Goal: Information Seeking & Learning: Find specific fact

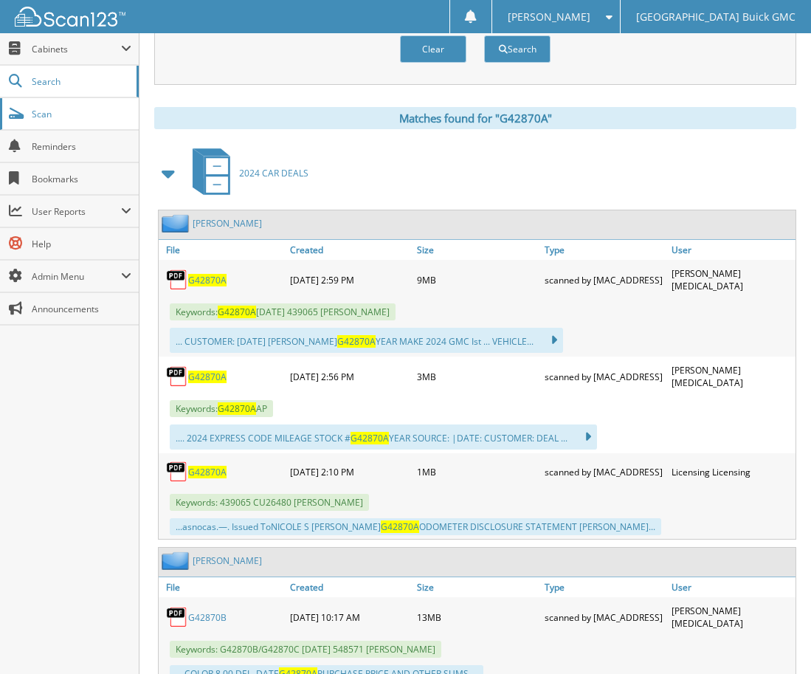
click at [37, 111] on span "Scan" at bounding box center [82, 114] width 100 height 13
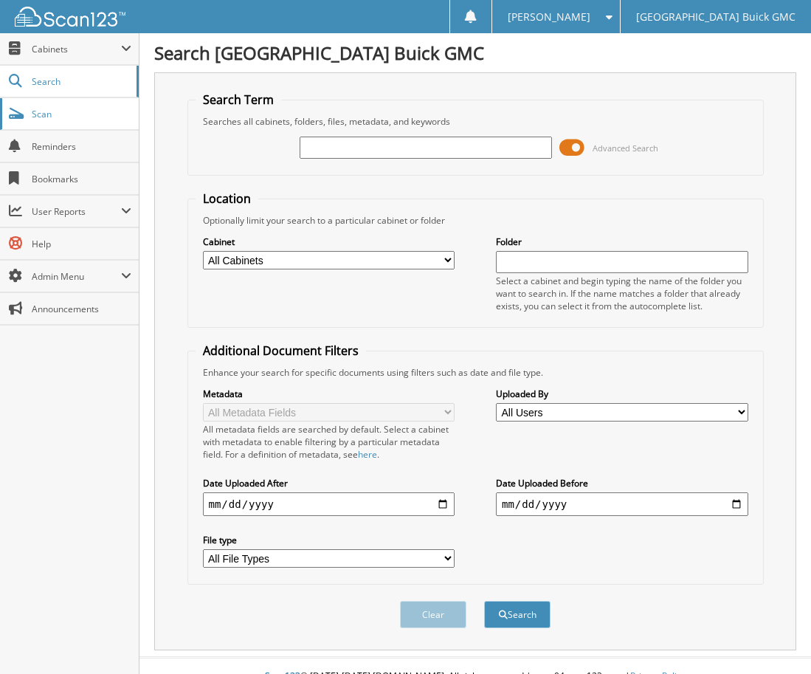
click at [49, 117] on span "Scan" at bounding box center [82, 114] width 100 height 13
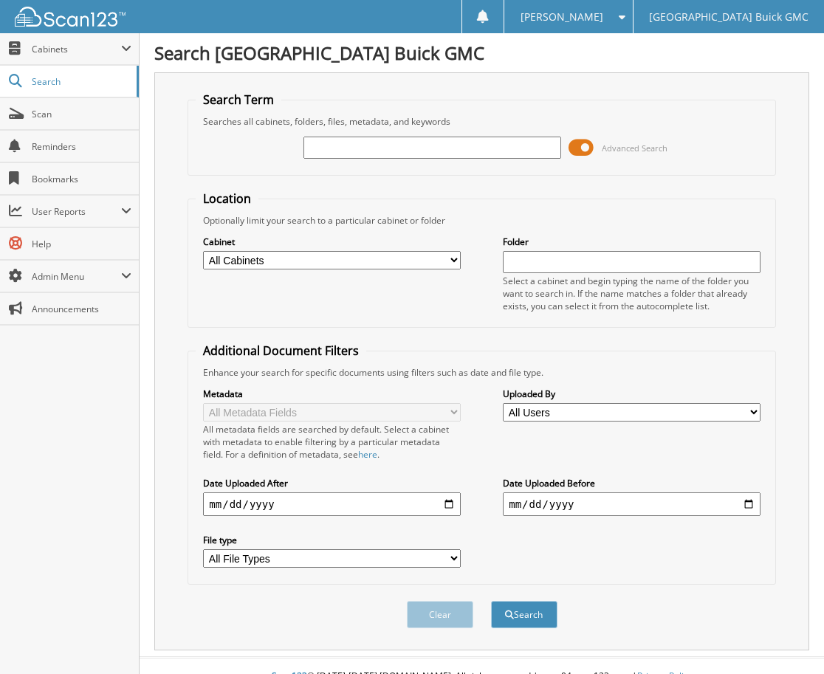
click at [328, 140] on input "text" at bounding box center [431, 148] width 257 height 22
type input "6160091"
click at [491, 601] on button "Search" at bounding box center [524, 614] width 66 height 27
click at [477, 346] on fieldset "Additional Document Filters Enhance your search for specific documents using fi…" at bounding box center [481, 463] width 588 height 242
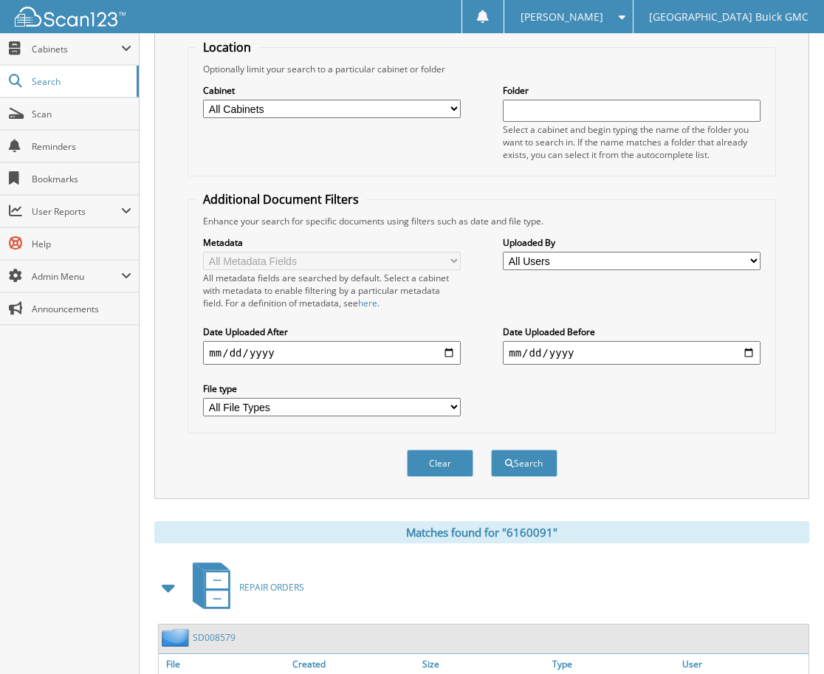
scroll to position [261, 0]
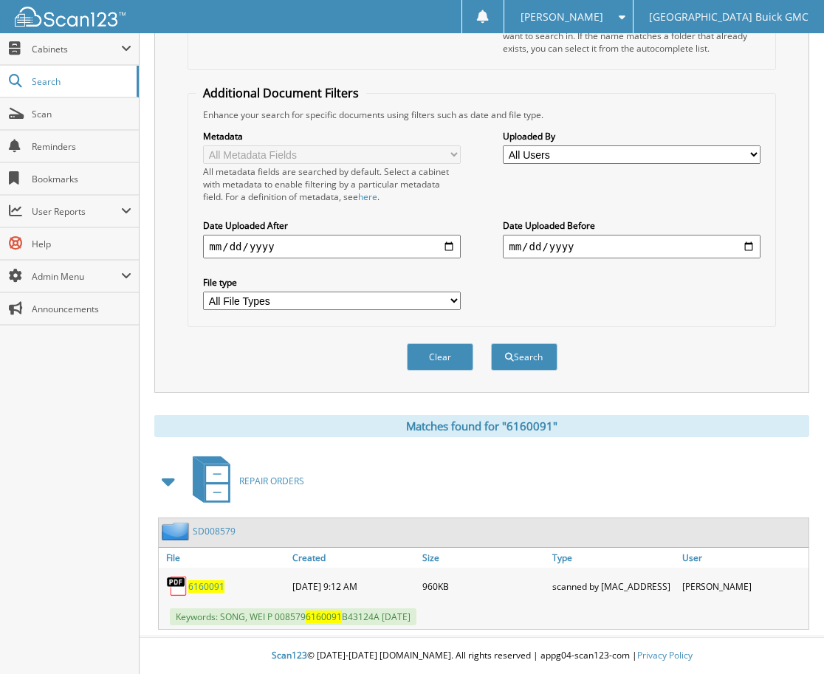
click at [207, 584] on span "6160091" at bounding box center [206, 586] width 36 height 13
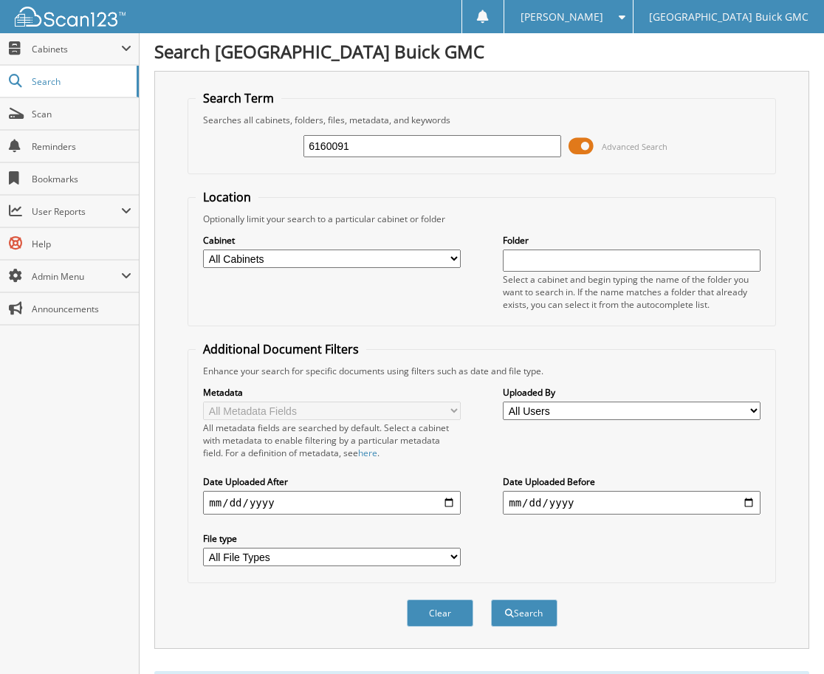
scroll to position [0, 0]
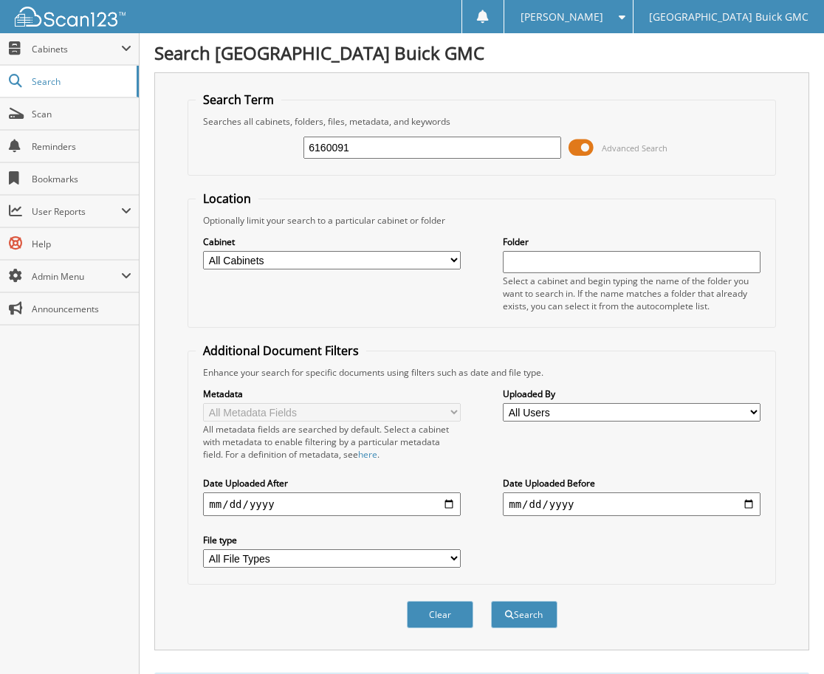
drag, startPoint x: 365, startPoint y: 150, endPoint x: 281, endPoint y: 154, distance: 83.5
click at [281, 154] on div "6160091 Advanced Search" at bounding box center [481, 148] width 571 height 40
type input "092941"
click at [491, 601] on button "Search" at bounding box center [524, 614] width 66 height 27
click at [579, 62] on h1 "Search [GEOGRAPHIC_DATA] Buick GMC" at bounding box center [481, 53] width 655 height 24
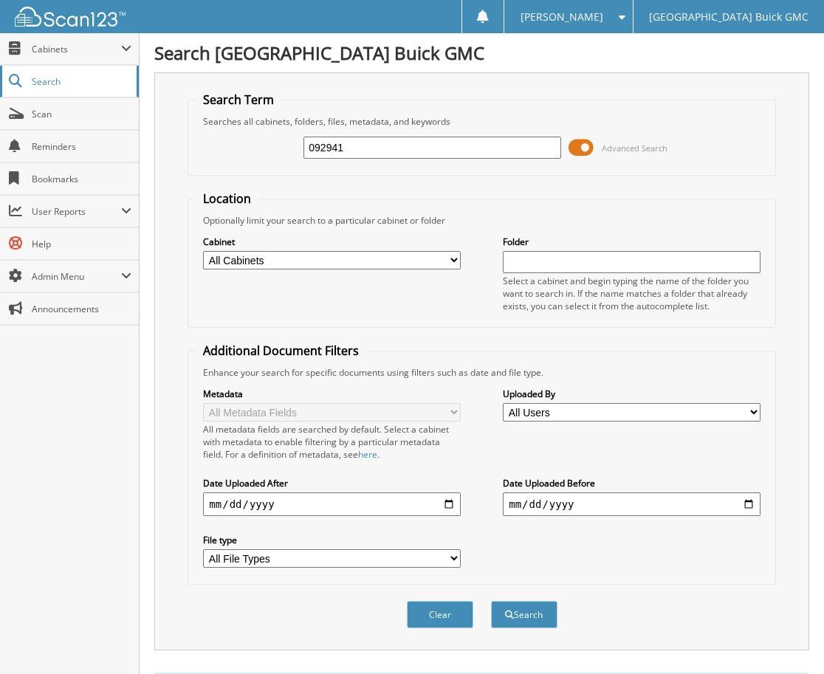
click at [39, 81] on span "Search" at bounding box center [80, 81] width 97 height 13
click at [411, 146] on input "text" at bounding box center [431, 148] width 257 height 22
type input "G44191A"
click at [491, 601] on button "Search" at bounding box center [524, 614] width 66 height 27
click at [548, 162] on div "G44191A Advanced Search" at bounding box center [481, 148] width 571 height 40
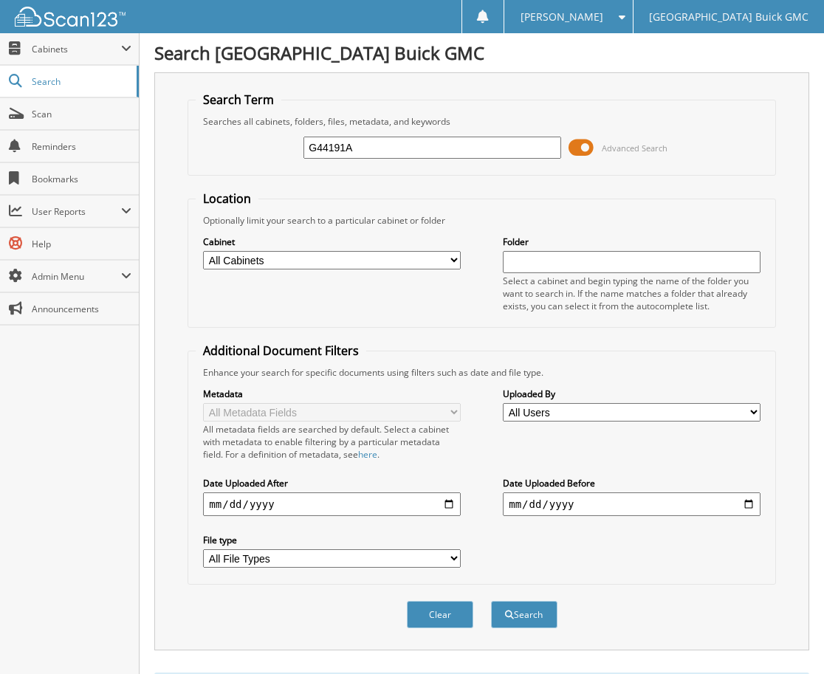
drag, startPoint x: 472, startPoint y: 154, endPoint x: 193, endPoint y: 164, distance: 279.2
click at [193, 164] on fieldset "Search Term Searches all cabinets, folders, files, metadata, and keywords G4419…" at bounding box center [481, 134] width 588 height 84
type input "G44185A"
click at [491, 601] on button "Search" at bounding box center [524, 614] width 66 height 27
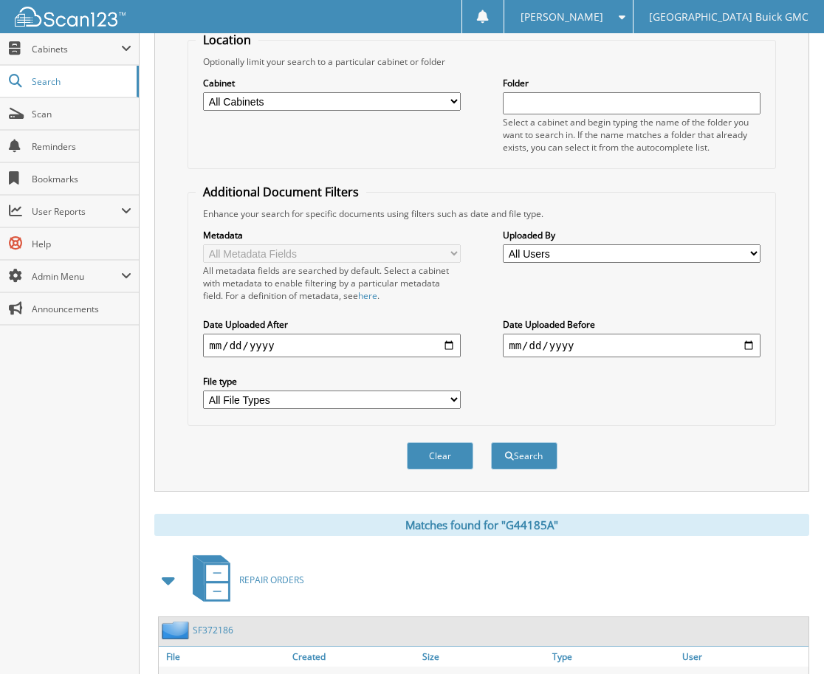
scroll to position [258, 0]
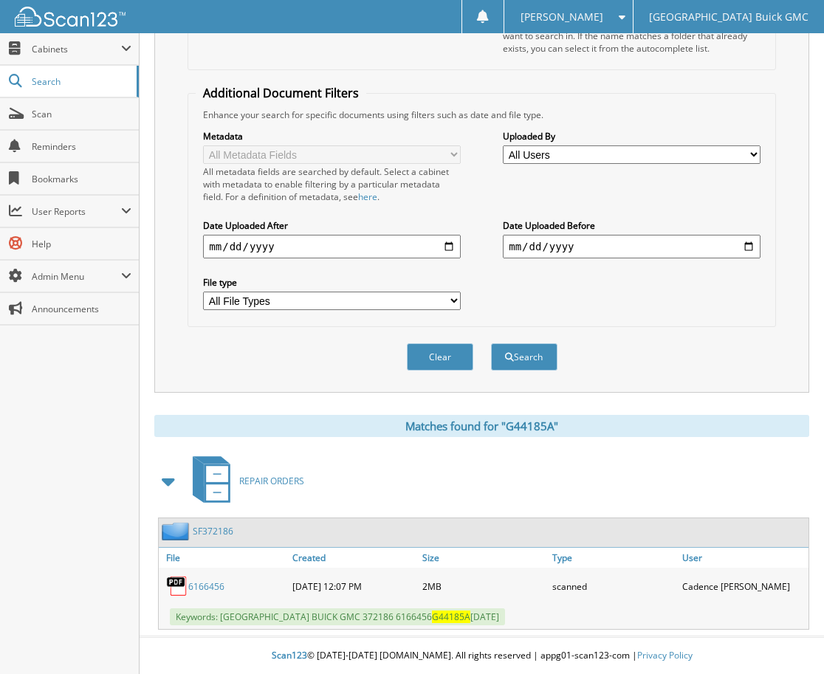
click at [218, 585] on link "6166456" at bounding box center [206, 586] width 36 height 13
click at [697, 342] on div "Clear Search" at bounding box center [481, 357] width 588 height 60
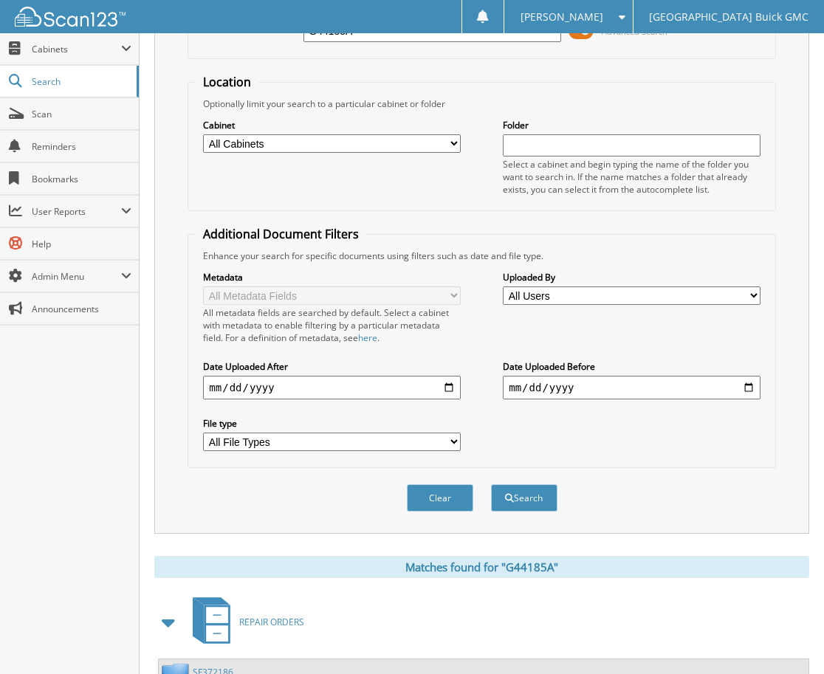
scroll to position [0, 0]
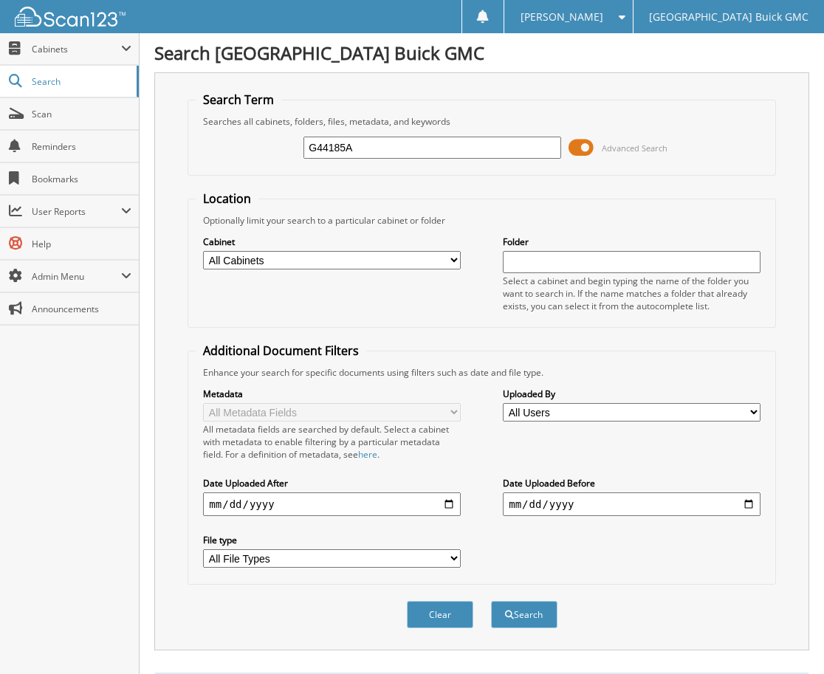
drag, startPoint x: 408, startPoint y: 152, endPoint x: 202, endPoint y: 165, distance: 207.1
click at [202, 165] on div "G44185A Advanced Search" at bounding box center [481, 148] width 571 height 40
type input "6166309"
click at [491, 601] on button "Search" at bounding box center [524, 614] width 66 height 27
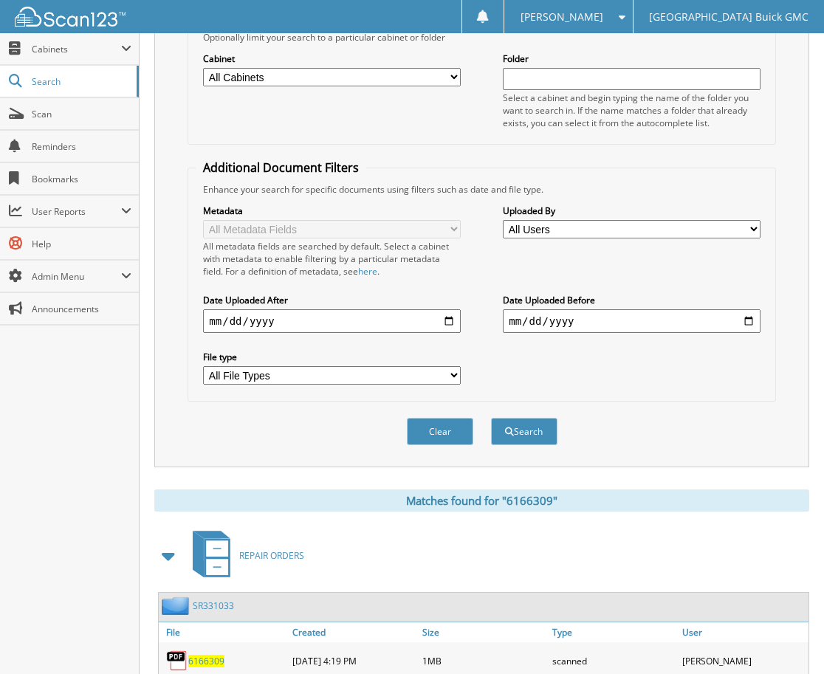
scroll to position [258, 0]
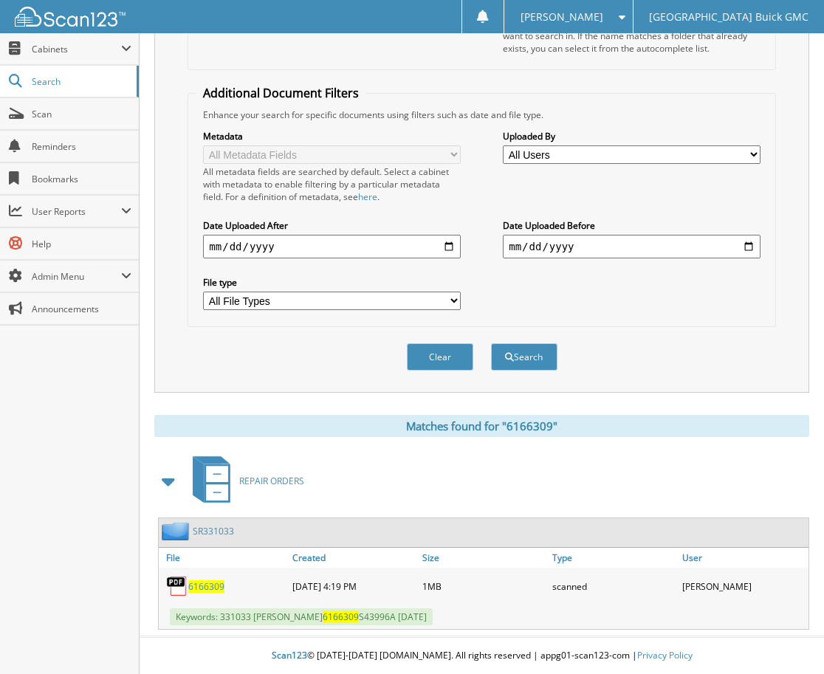
click at [209, 588] on span "6166309" at bounding box center [206, 586] width 36 height 13
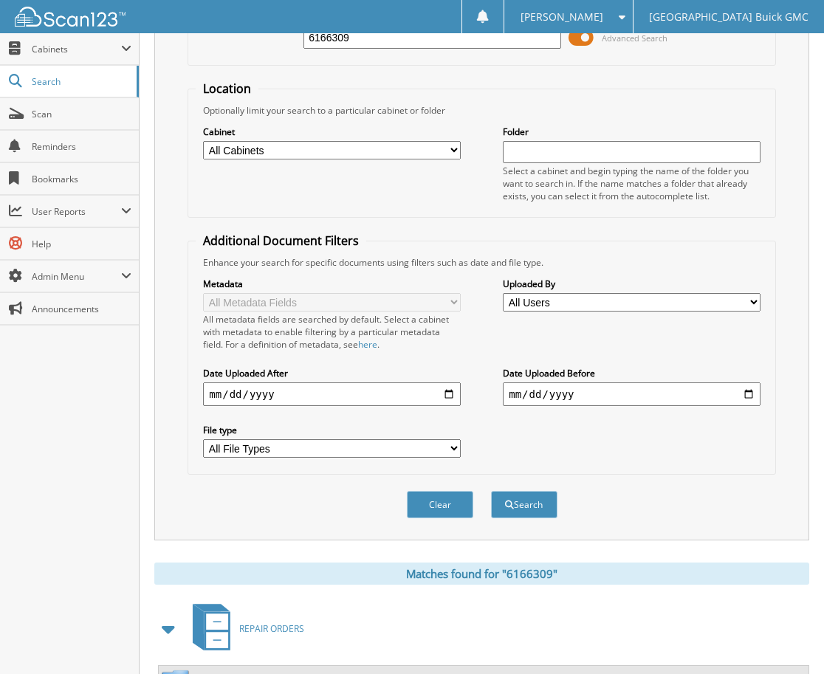
scroll to position [0, 0]
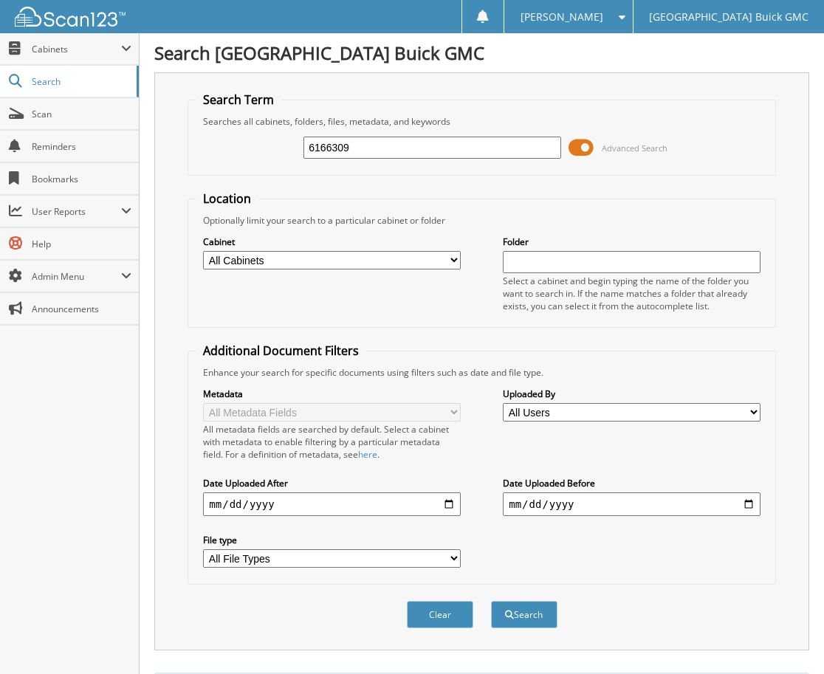
drag, startPoint x: 370, startPoint y: 143, endPoint x: 278, endPoint y: 154, distance: 92.2
click at [278, 154] on div "6166309 Advanced Search" at bounding box center [481, 148] width 571 height 40
type input "6166436"
click at [491, 601] on button "Search" at bounding box center [524, 614] width 66 height 27
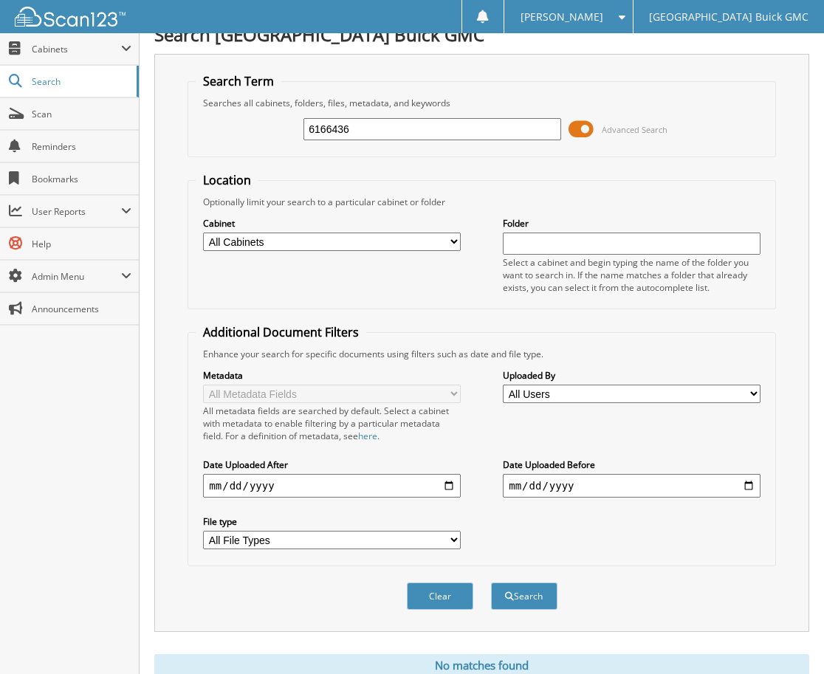
scroll to position [73, 0]
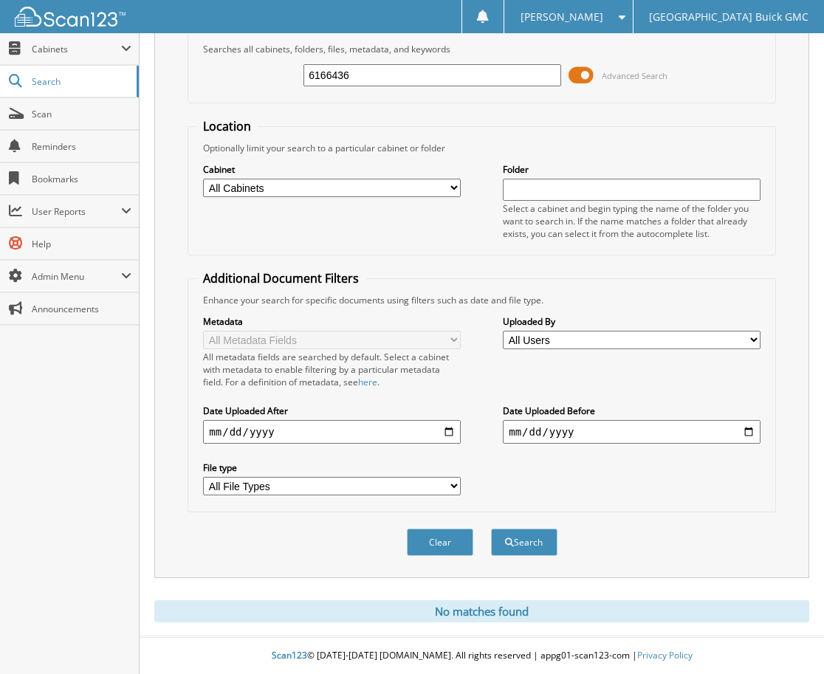
click at [507, 78] on input "6166436" at bounding box center [431, 75] width 257 height 22
drag, startPoint x: 473, startPoint y: 67, endPoint x: 209, endPoint y: 79, distance: 264.5
click at [209, 79] on div "6166436 Advanced Search" at bounding box center [481, 75] width 571 height 40
click at [377, 80] on input "text" at bounding box center [431, 75] width 257 height 22
type input "6166309"
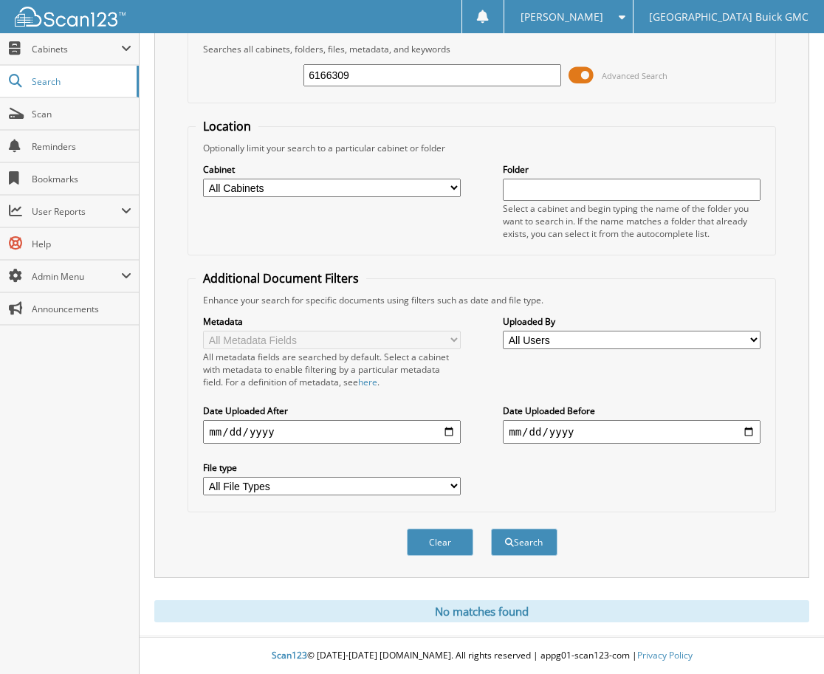
click at [491, 528] on button "Search" at bounding box center [524, 541] width 66 height 27
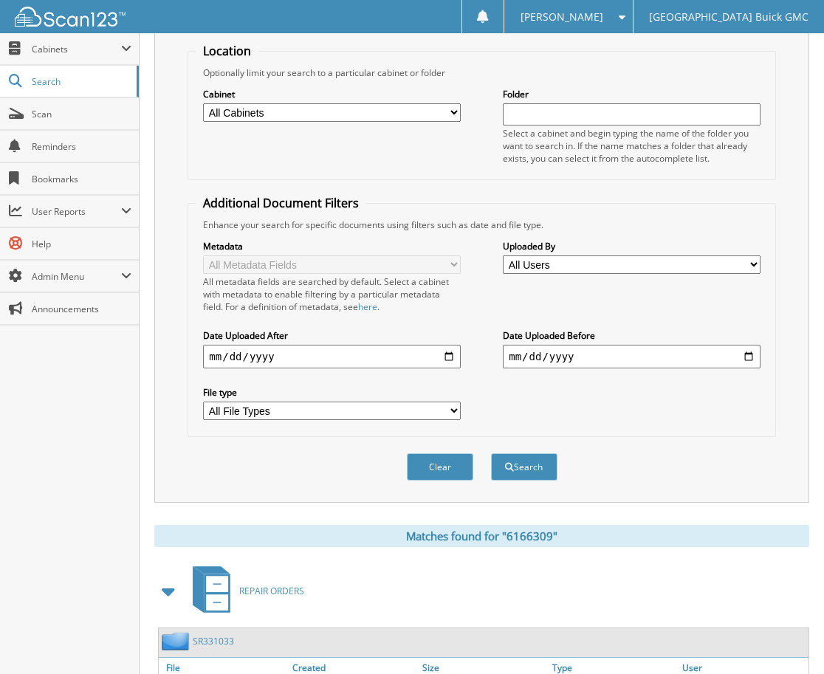
scroll to position [258, 0]
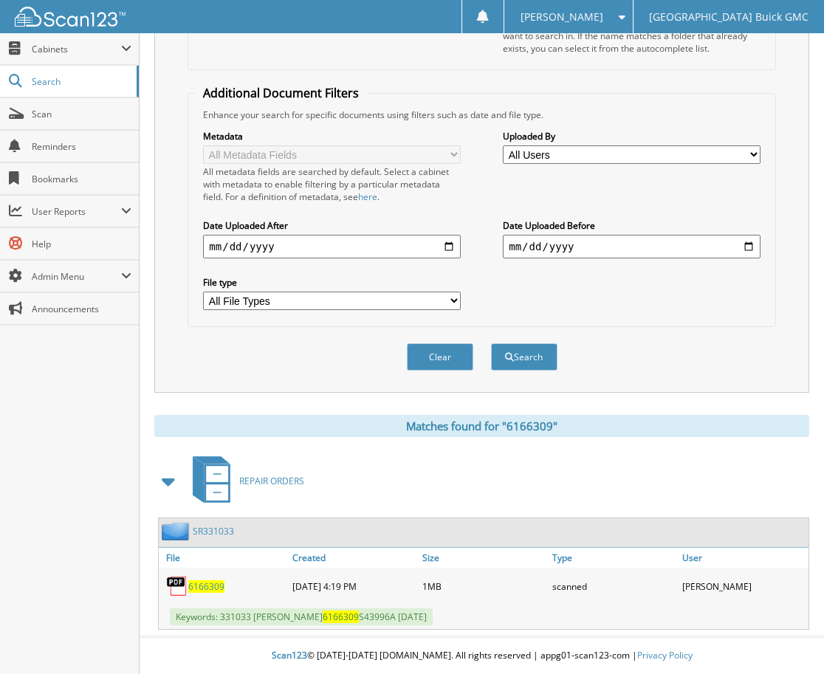
click at [216, 589] on span "6166309" at bounding box center [206, 586] width 36 height 13
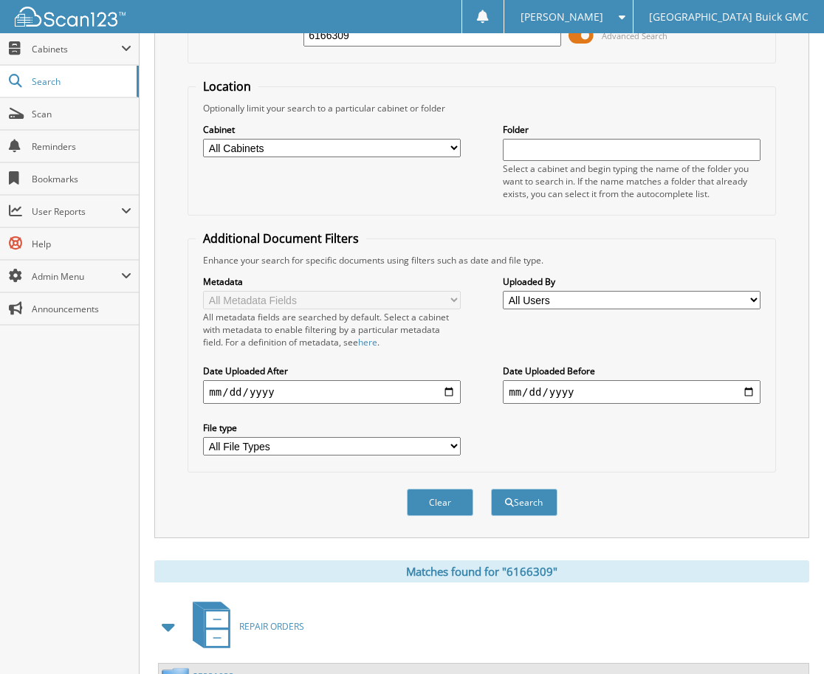
scroll to position [0, 0]
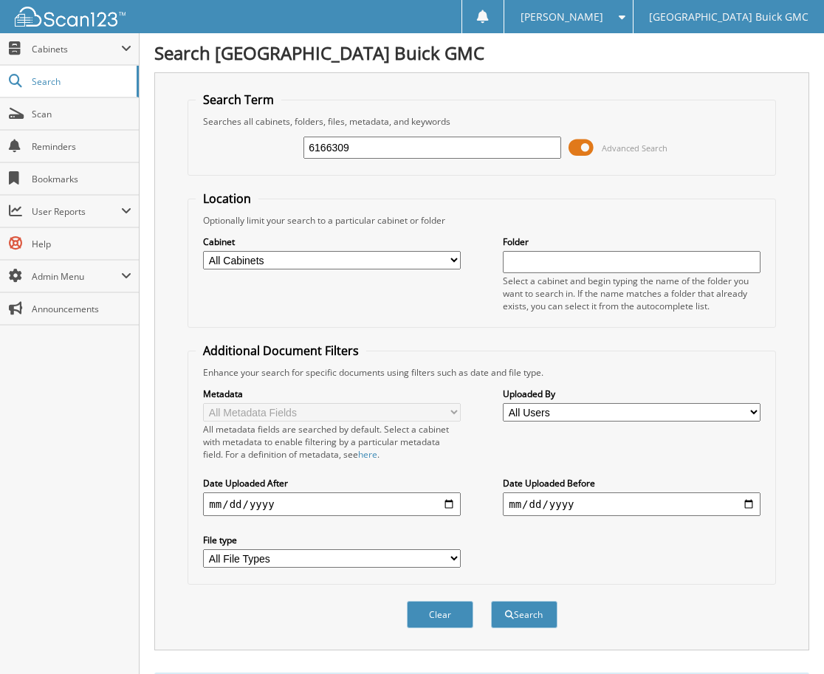
drag, startPoint x: 379, startPoint y: 144, endPoint x: 278, endPoint y: 151, distance: 100.7
click at [278, 151] on div "6166309 Advanced Search" at bounding box center [481, 148] width 571 height 40
type input "6166563"
click at [491, 601] on button "Search" at bounding box center [524, 614] width 66 height 27
drag, startPoint x: 421, startPoint y: 151, endPoint x: 300, endPoint y: 162, distance: 121.6
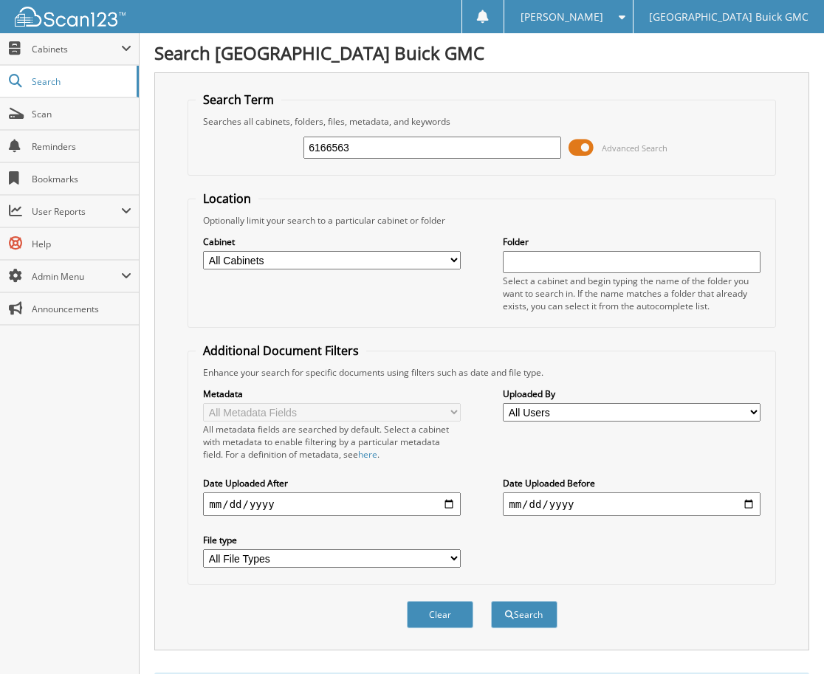
click at [305, 156] on input "6166563" at bounding box center [431, 148] width 257 height 22
drag, startPoint x: 340, startPoint y: 136, endPoint x: 318, endPoint y: 156, distance: 30.3
paste input "6166154"
type input "6166154"
click at [540, 621] on button "Search" at bounding box center [524, 614] width 66 height 27
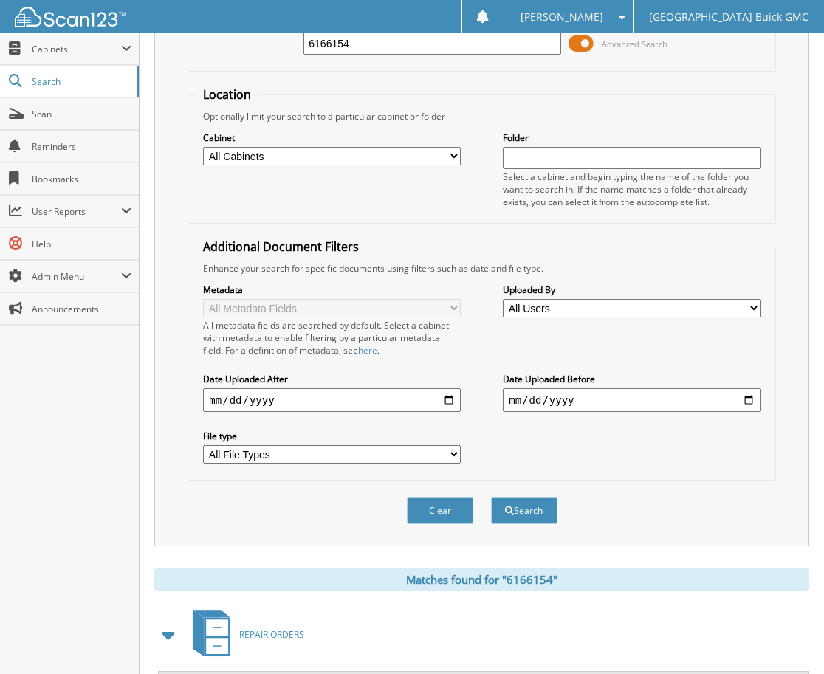
scroll to position [258, 0]
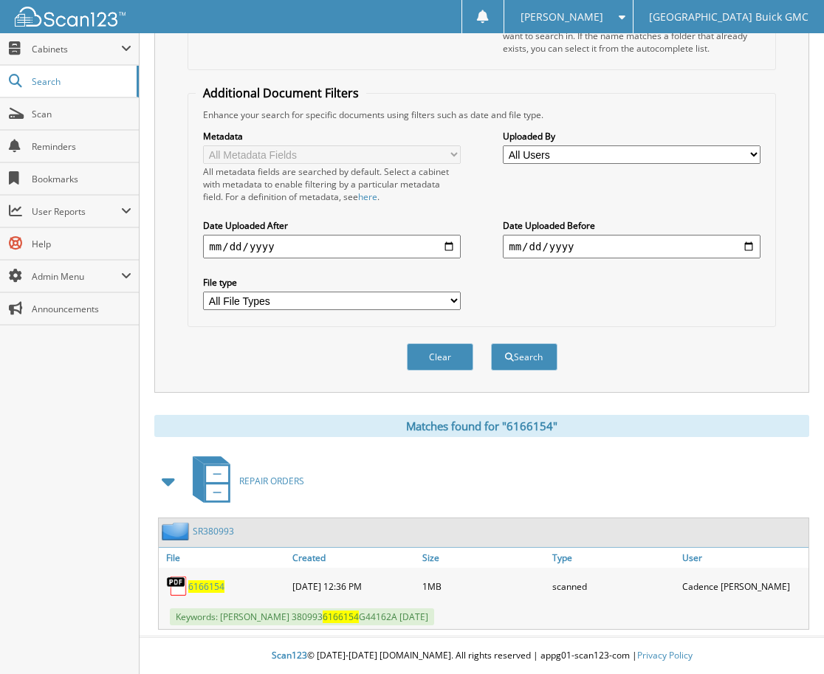
click at [205, 596] on div "6166154" at bounding box center [224, 586] width 130 height 30
click at [204, 590] on span "6166154" at bounding box center [206, 586] width 36 height 13
click at [389, 102] on fieldset "Additional Document Filters Enhance your search for specific documents using fi…" at bounding box center [481, 206] width 588 height 242
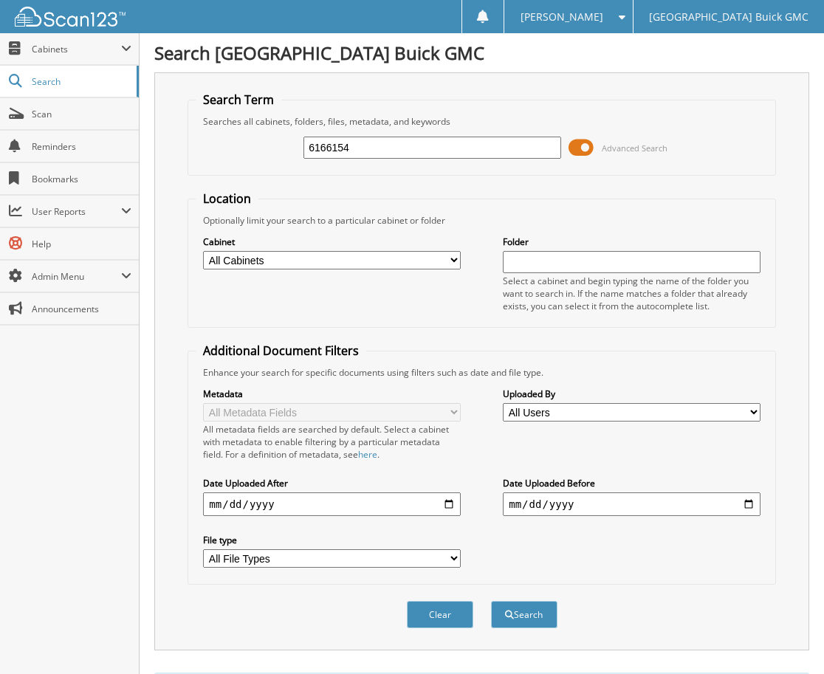
drag, startPoint x: 393, startPoint y: 151, endPoint x: 278, endPoint y: 153, distance: 115.9
click at [278, 153] on div "6166154 Advanced Search" at bounding box center [481, 148] width 571 height 40
drag, startPoint x: 330, startPoint y: 137, endPoint x: 317, endPoint y: 147, distance: 16.3
paste input "6166548"
type input "6166548"
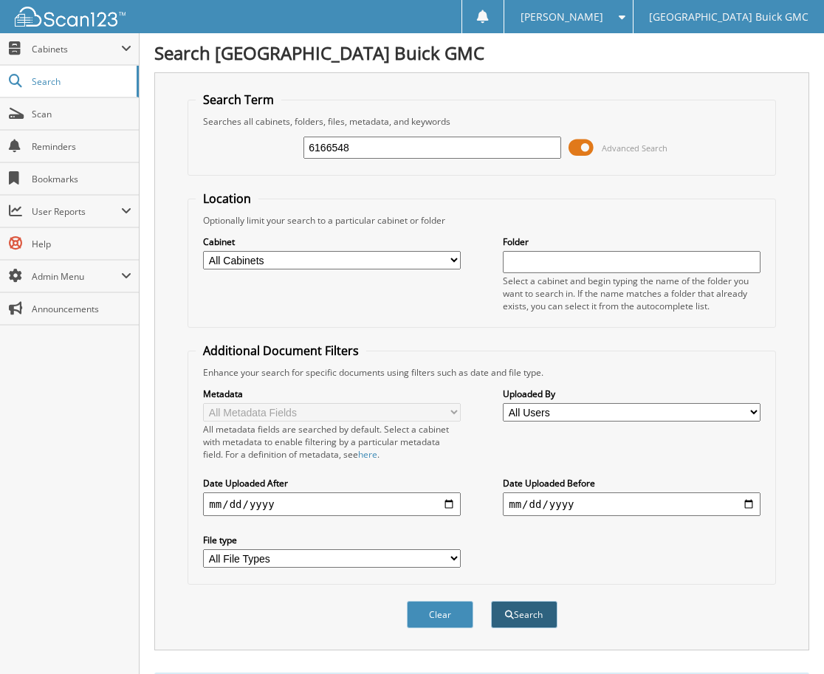
click at [548, 621] on button "Search" at bounding box center [524, 614] width 66 height 27
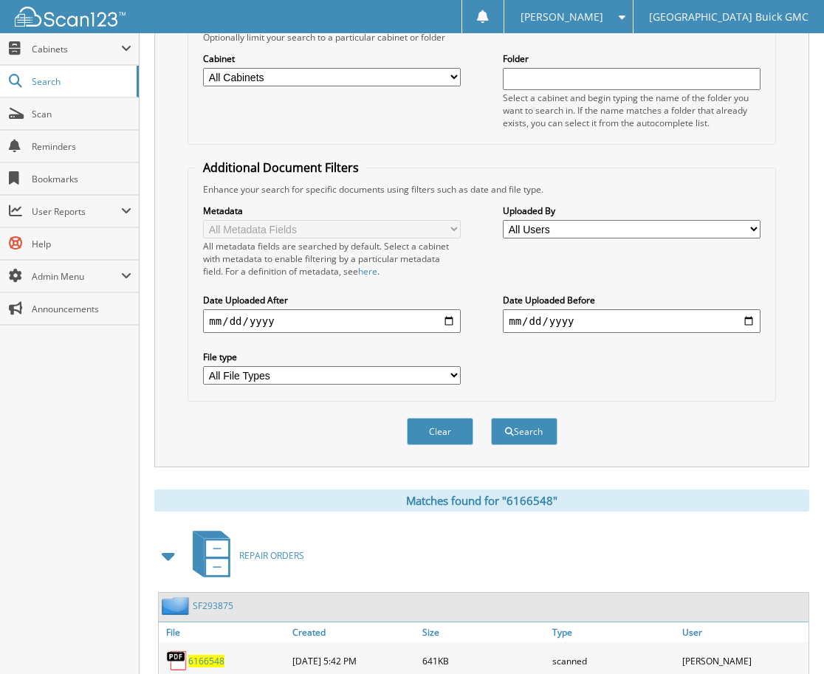
scroll to position [258, 0]
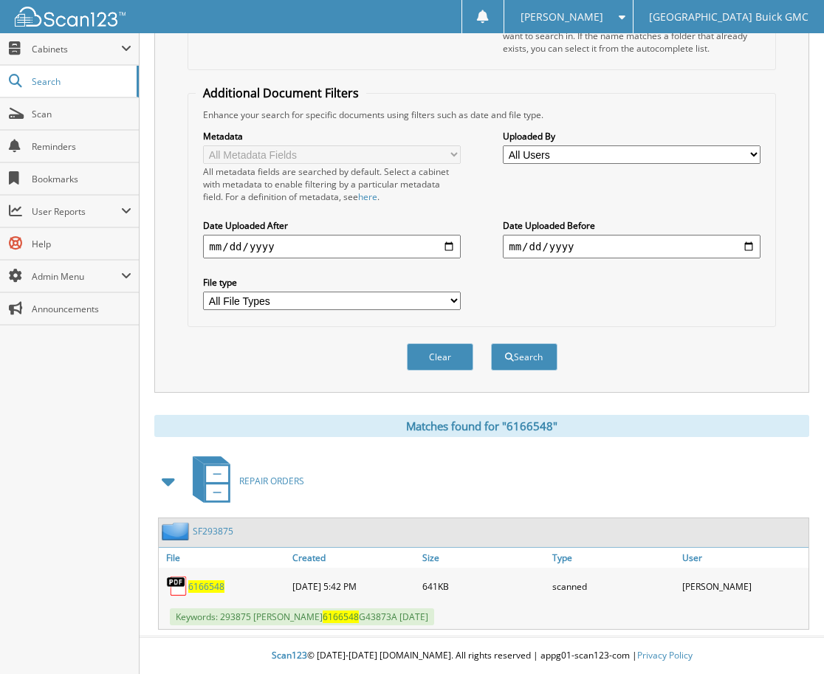
click at [208, 592] on span "6166548" at bounding box center [206, 586] width 36 height 13
click at [27, 108] on link "Scan" at bounding box center [69, 114] width 139 height 32
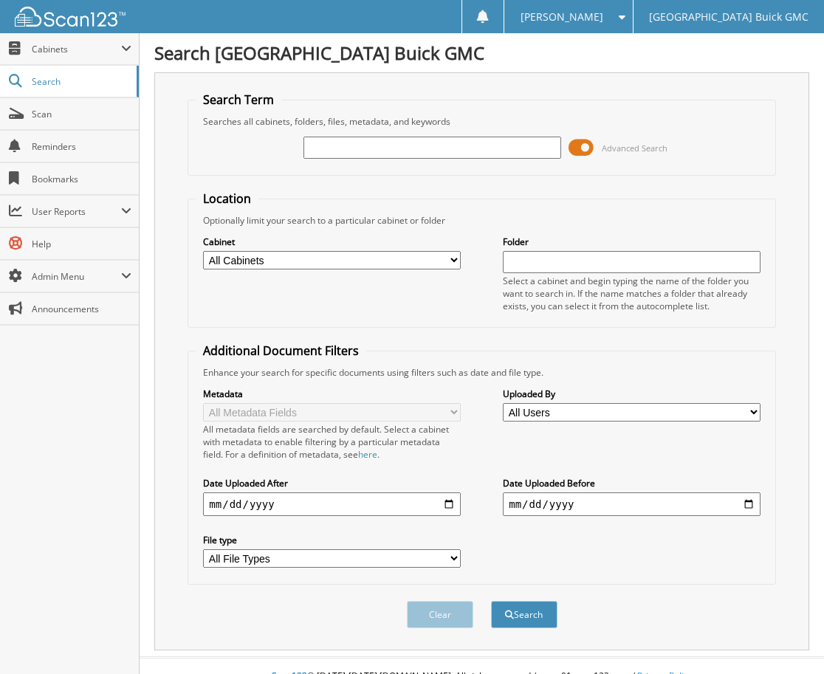
click at [369, 148] on input "text" at bounding box center [431, 148] width 257 height 22
type input "6161815"
click at [491, 601] on button "Search" at bounding box center [524, 614] width 66 height 27
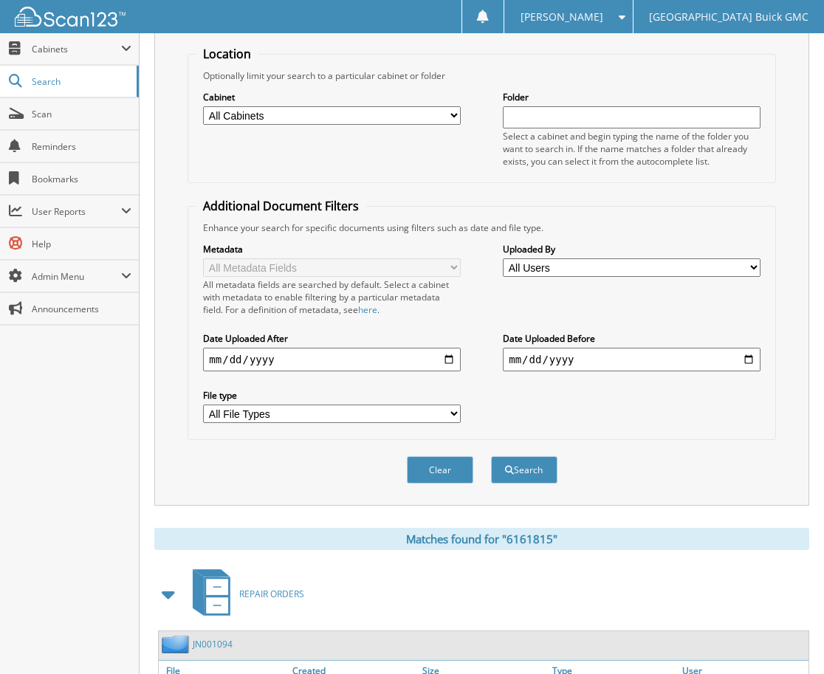
scroll to position [258, 0]
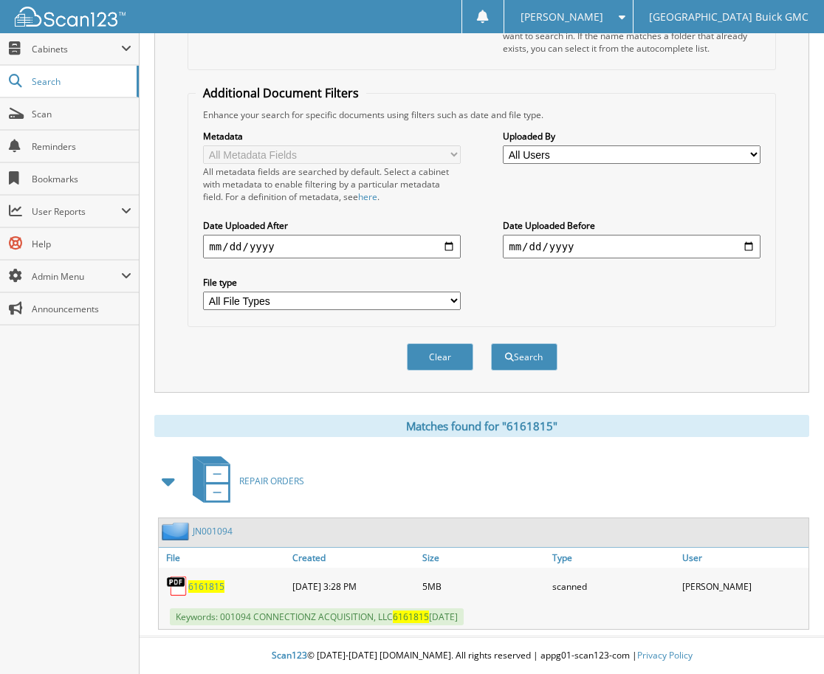
click at [213, 585] on span "6161815" at bounding box center [206, 586] width 36 height 13
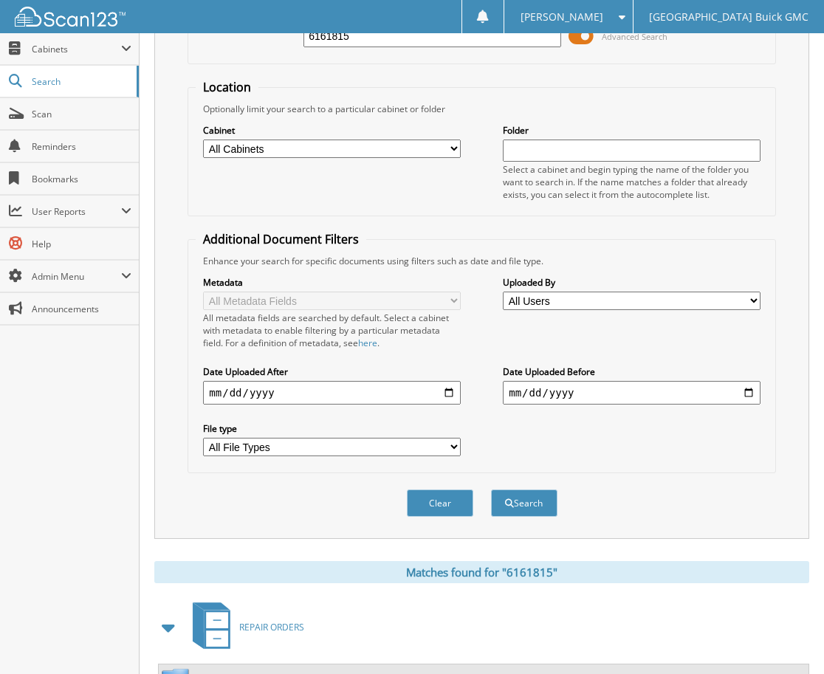
scroll to position [0, 0]
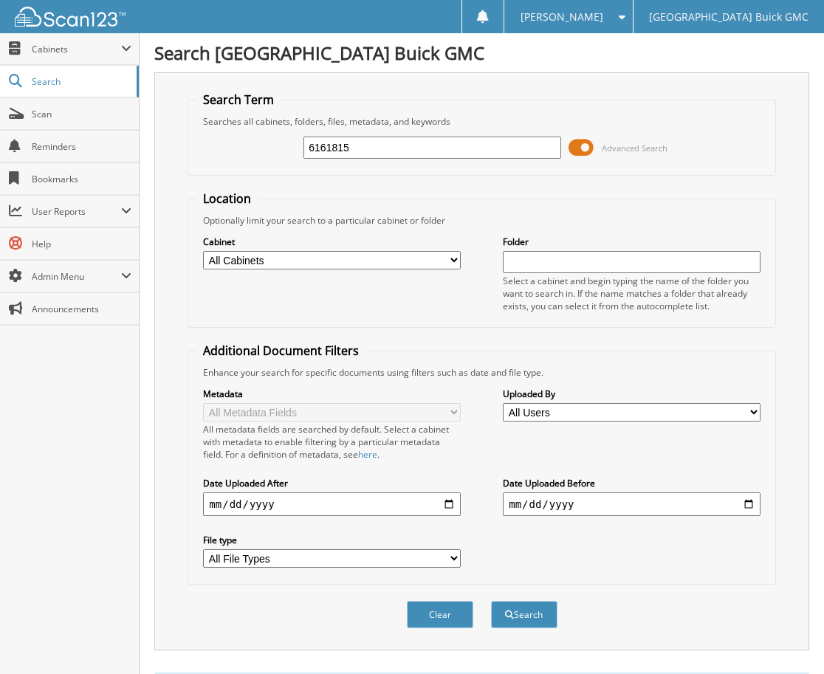
drag, startPoint x: 372, startPoint y: 147, endPoint x: 290, endPoint y: 154, distance: 82.3
click at [290, 154] on div "6161815 Advanced Search" at bounding box center [481, 148] width 571 height 40
type input "6156685"
click at [491, 601] on button "Search" at bounding box center [524, 614] width 66 height 27
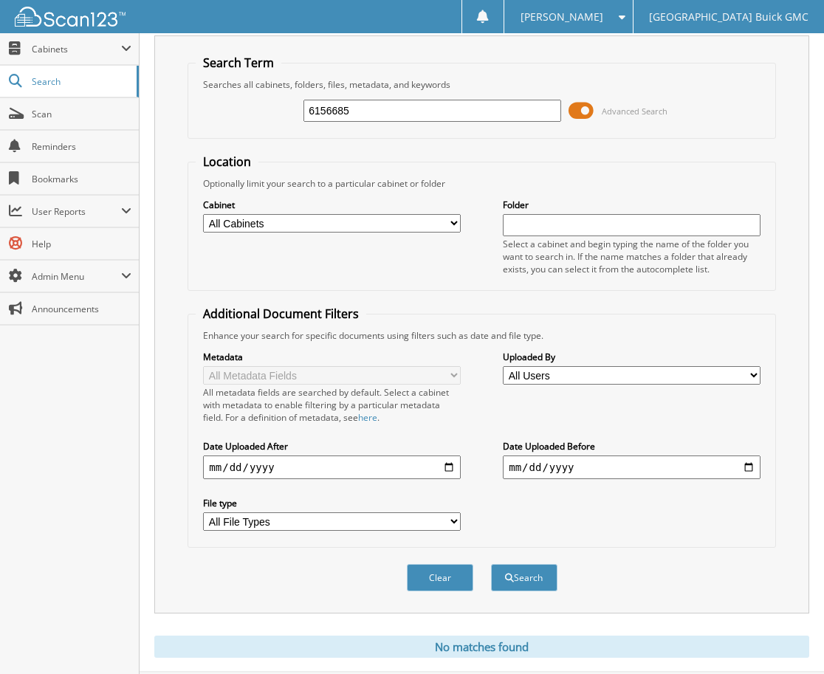
scroll to position [73, 0]
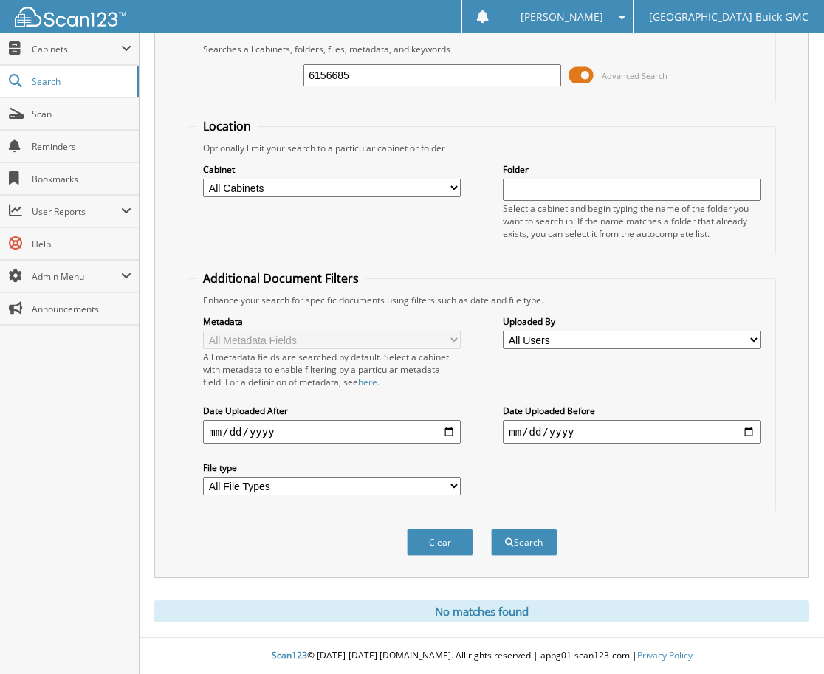
drag, startPoint x: 418, startPoint y: 71, endPoint x: 187, endPoint y: 89, distance: 231.0
click at [187, 89] on fieldset "Search Term Searches all cabinets, folders, files, metadata, and keywords 61566…" at bounding box center [481, 61] width 588 height 84
type input "6153321"
click at [491, 528] on button "Search" at bounding box center [524, 541] width 66 height 27
drag, startPoint x: 360, startPoint y: 74, endPoint x: 303, endPoint y: 77, distance: 56.9
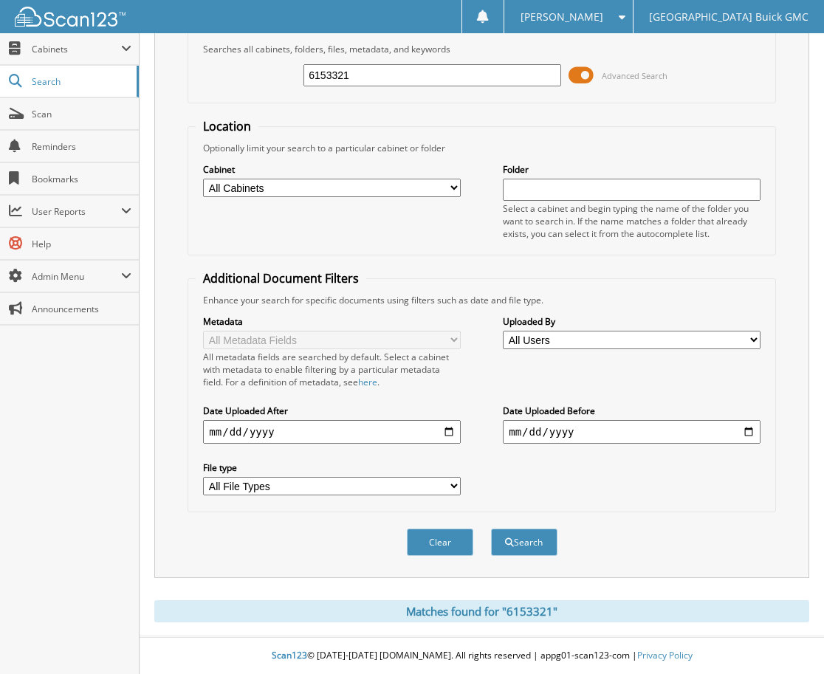
click at [303, 77] on input "6153321" at bounding box center [431, 75] width 257 height 22
type input "615754"
click at [491, 528] on button "Search" at bounding box center [524, 541] width 66 height 27
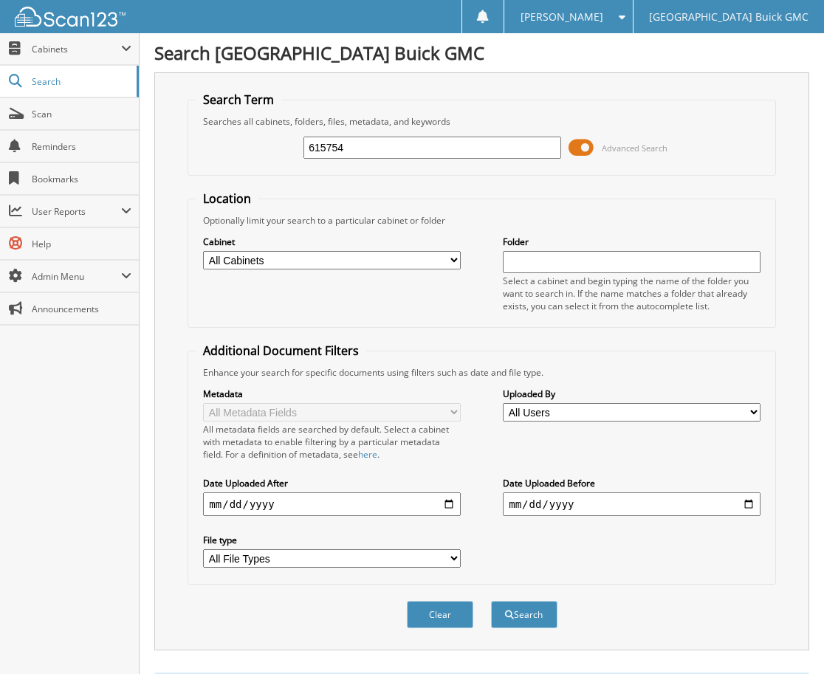
drag, startPoint x: 373, startPoint y: 148, endPoint x: 271, endPoint y: 151, distance: 101.9
click at [261, 155] on div "615754 Advanced Search" at bounding box center [481, 148] width 571 height 40
type input "6157504"
click at [491, 601] on button "Search" at bounding box center [524, 614] width 66 height 27
drag, startPoint x: 405, startPoint y: 148, endPoint x: 195, endPoint y: 183, distance: 213.2
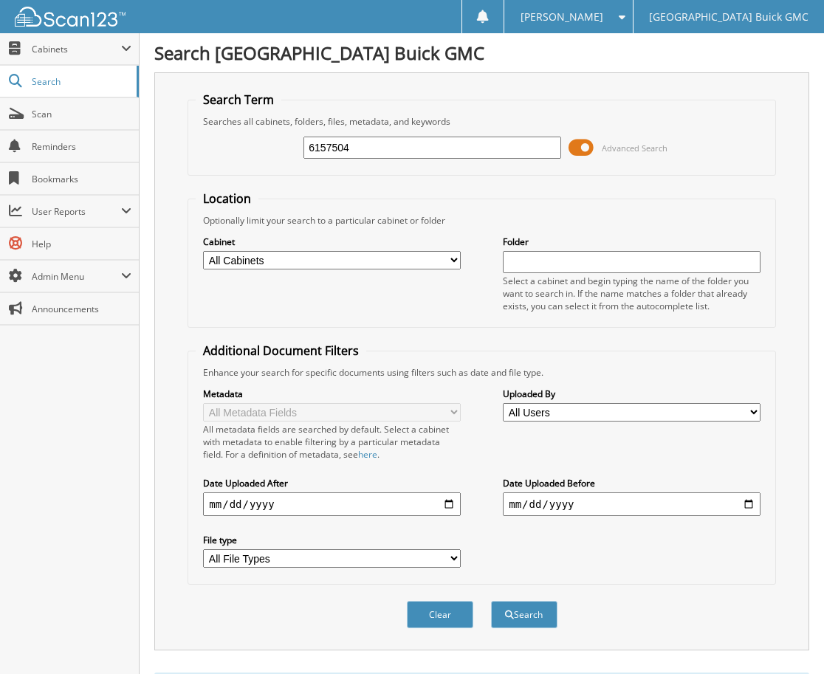
click at [195, 183] on form "Search Term Searches all cabinets, folders, files, metadata, and keywords 61575…" at bounding box center [481, 368] width 588 height 553
type input "6152723"
click at [491, 601] on button "Search" at bounding box center [524, 614] width 66 height 27
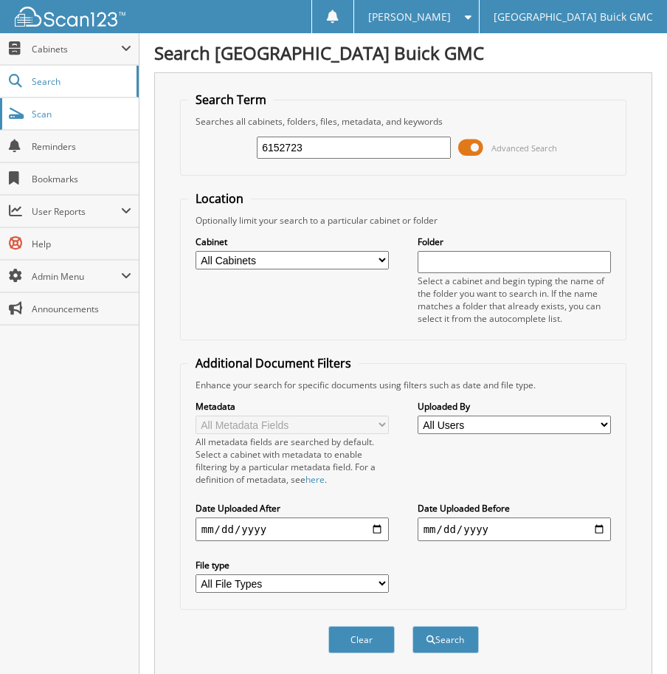
click at [44, 111] on span "Scan" at bounding box center [82, 114] width 100 height 13
